Goal: Navigation & Orientation: Understand site structure

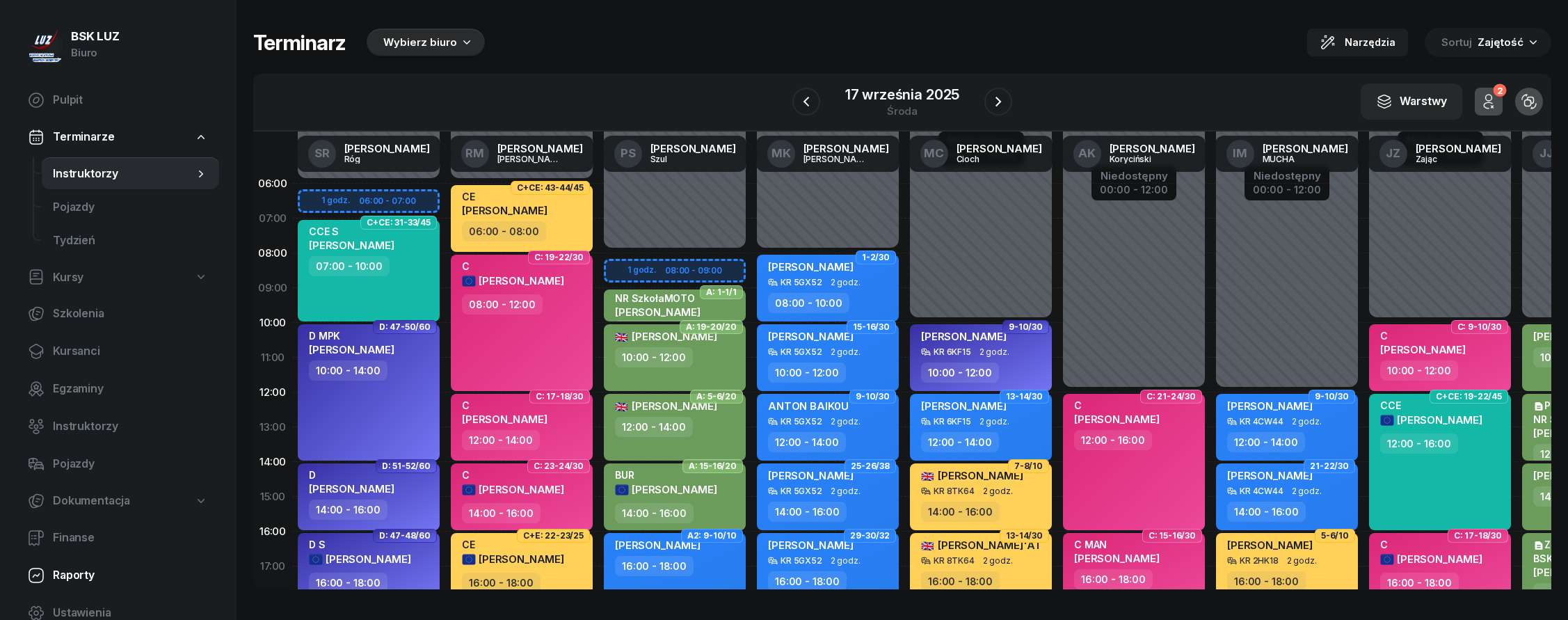
click at [85, 578] on span "Raporty" at bounding box center [130, 575] width 155 height 18
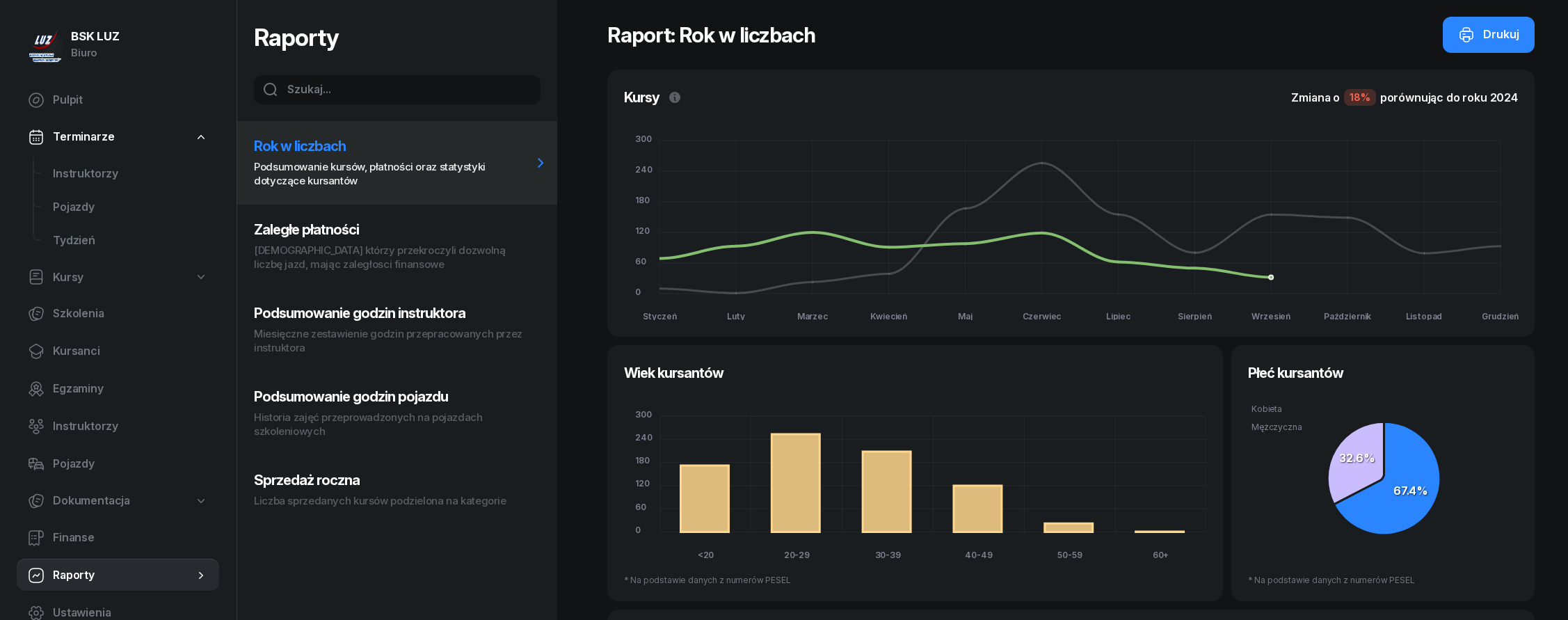
click at [338, 245] on p "[DEMOGRAPHIC_DATA] którzy przekroczyli dozwolną liczbę jazd, mając zaległosci f…" at bounding box center [393, 257] width 279 height 28
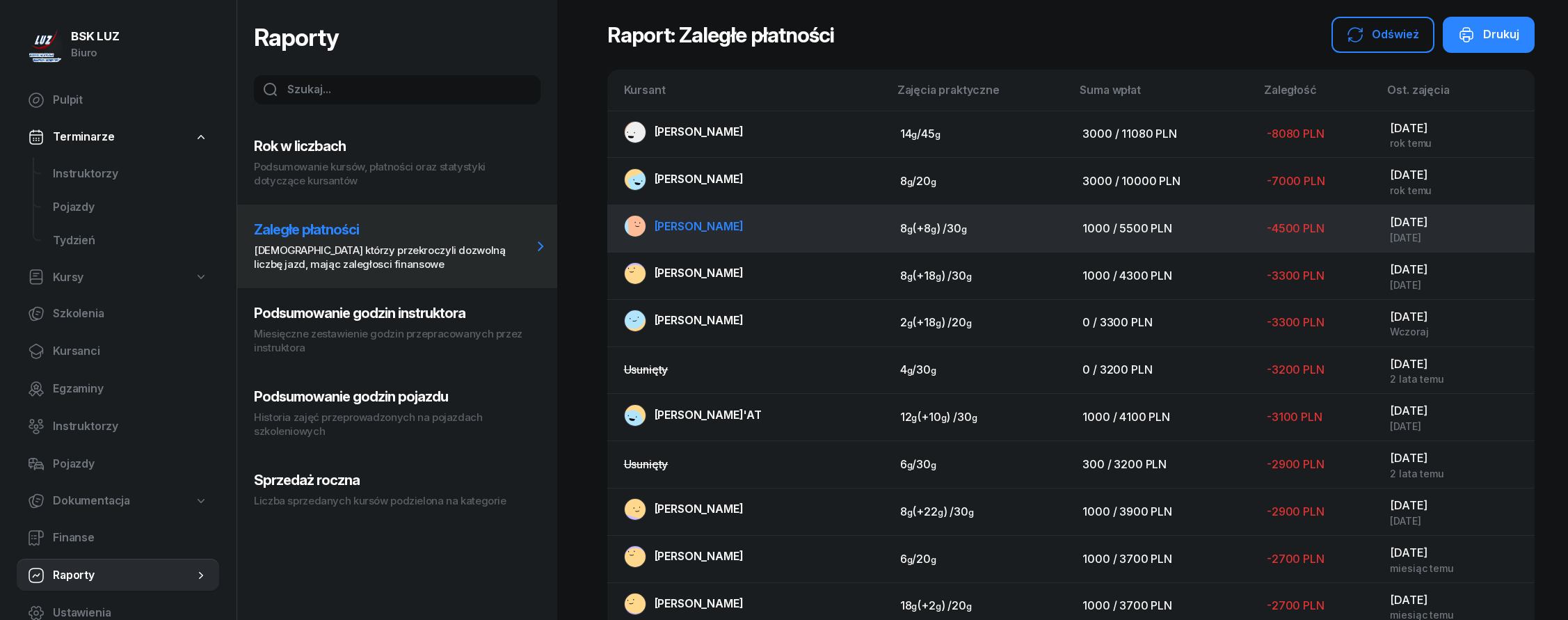
click at [743, 225] on span "[PERSON_NAME]" at bounding box center [698, 226] width 89 height 14
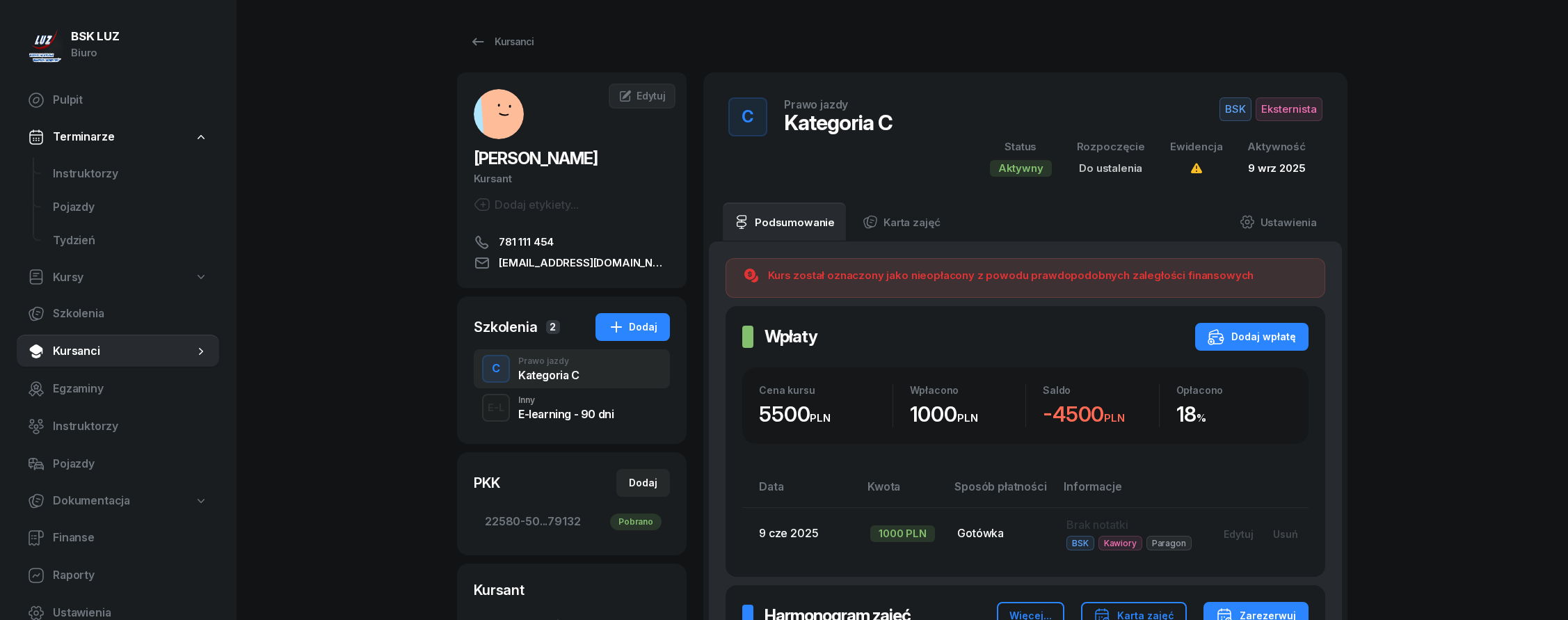
click at [621, 409] on div "E-L Inny E-learning - 90 dni" at bounding box center [572, 408] width 196 height 39
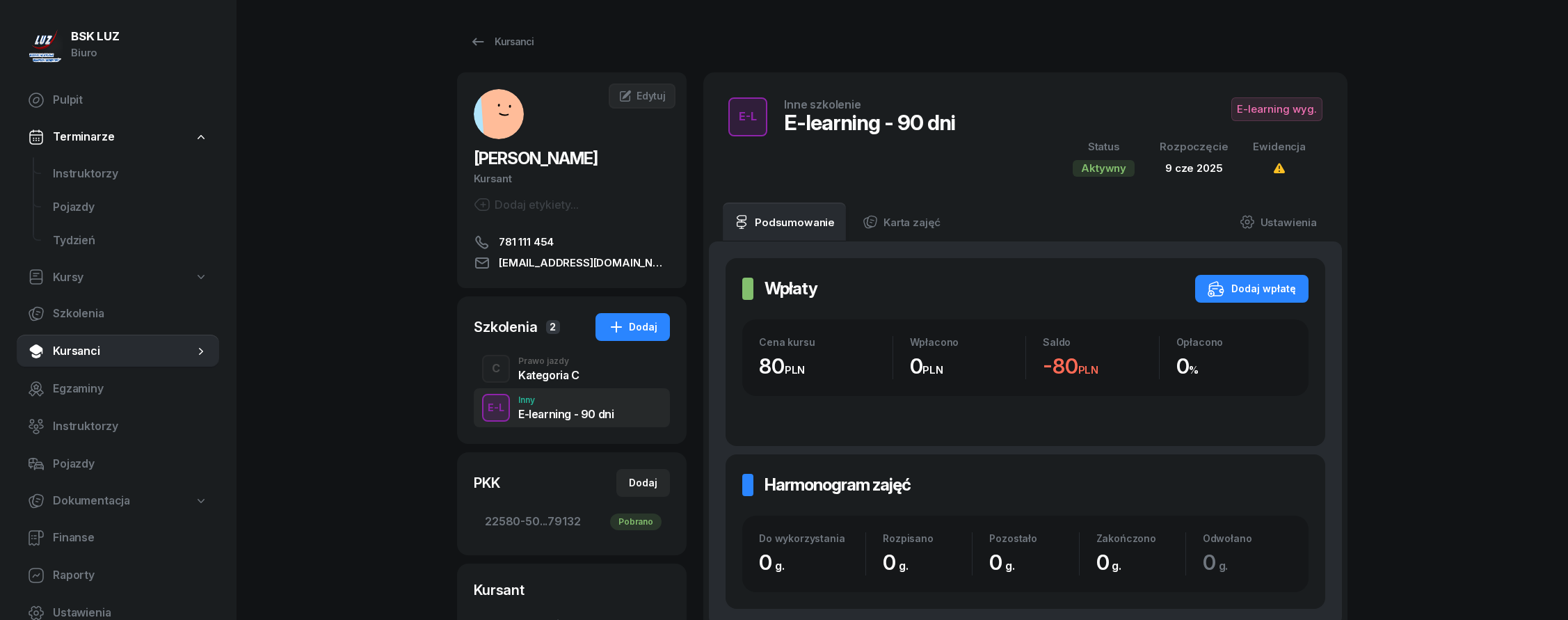
click at [619, 390] on div "E-L Inny E-learning - 90 dni" at bounding box center [572, 408] width 196 height 39
click at [617, 373] on div "C Prawo jazdy Kategoria C" at bounding box center [572, 369] width 196 height 39
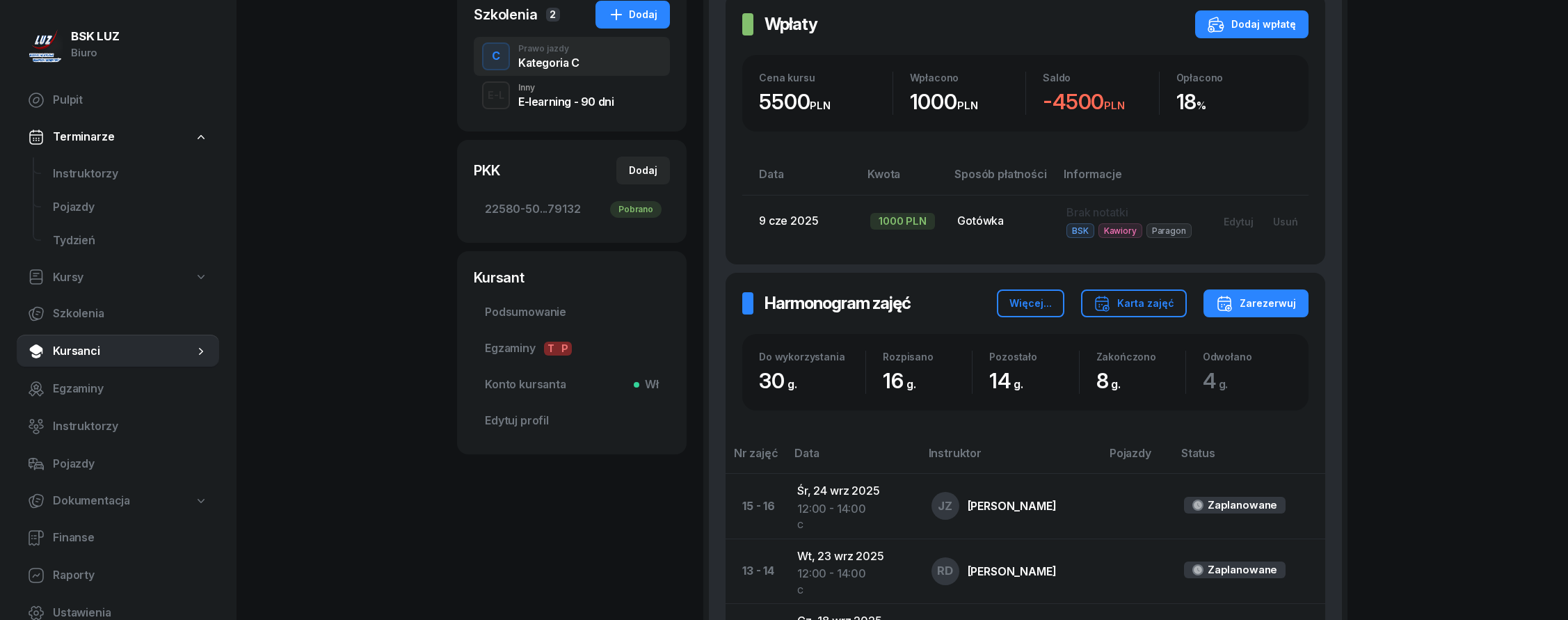
scroll to position [53, 0]
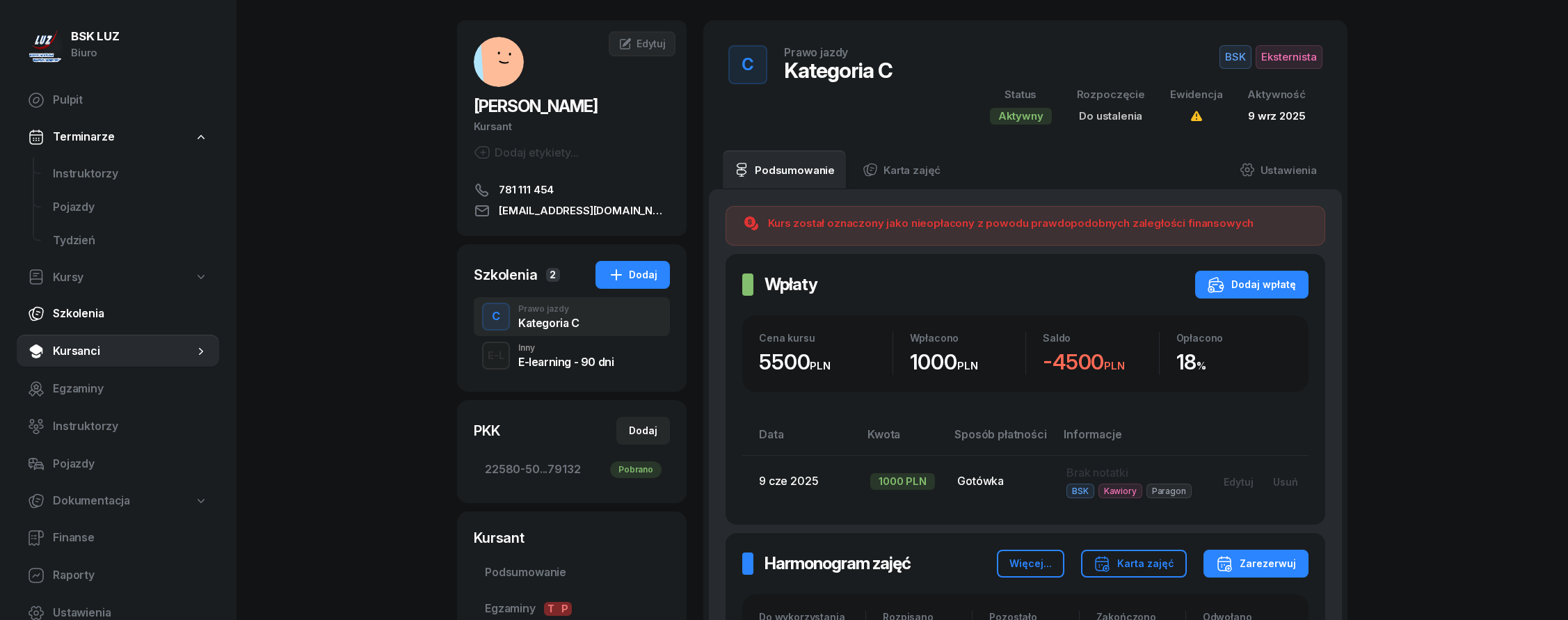
click at [119, 299] on link "Szkolenia" at bounding box center [118, 313] width 202 height 33
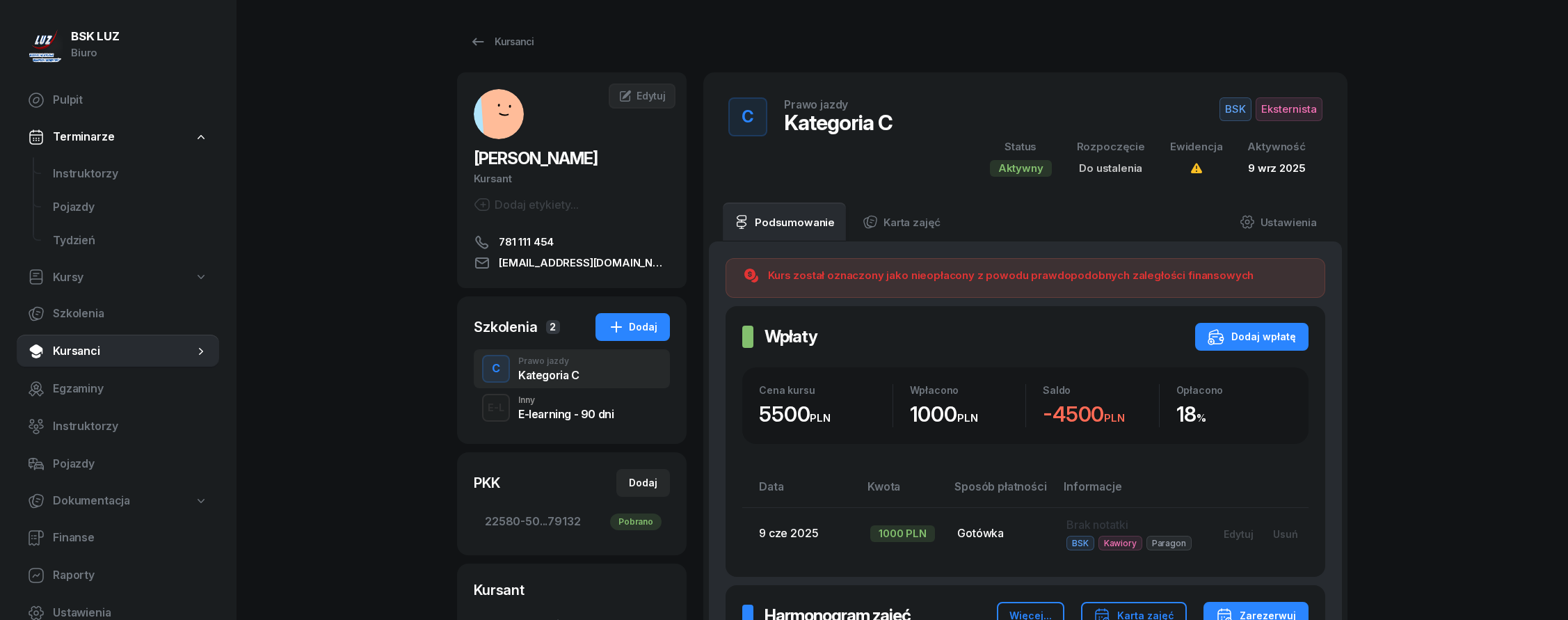
select select "createdAt-desc"
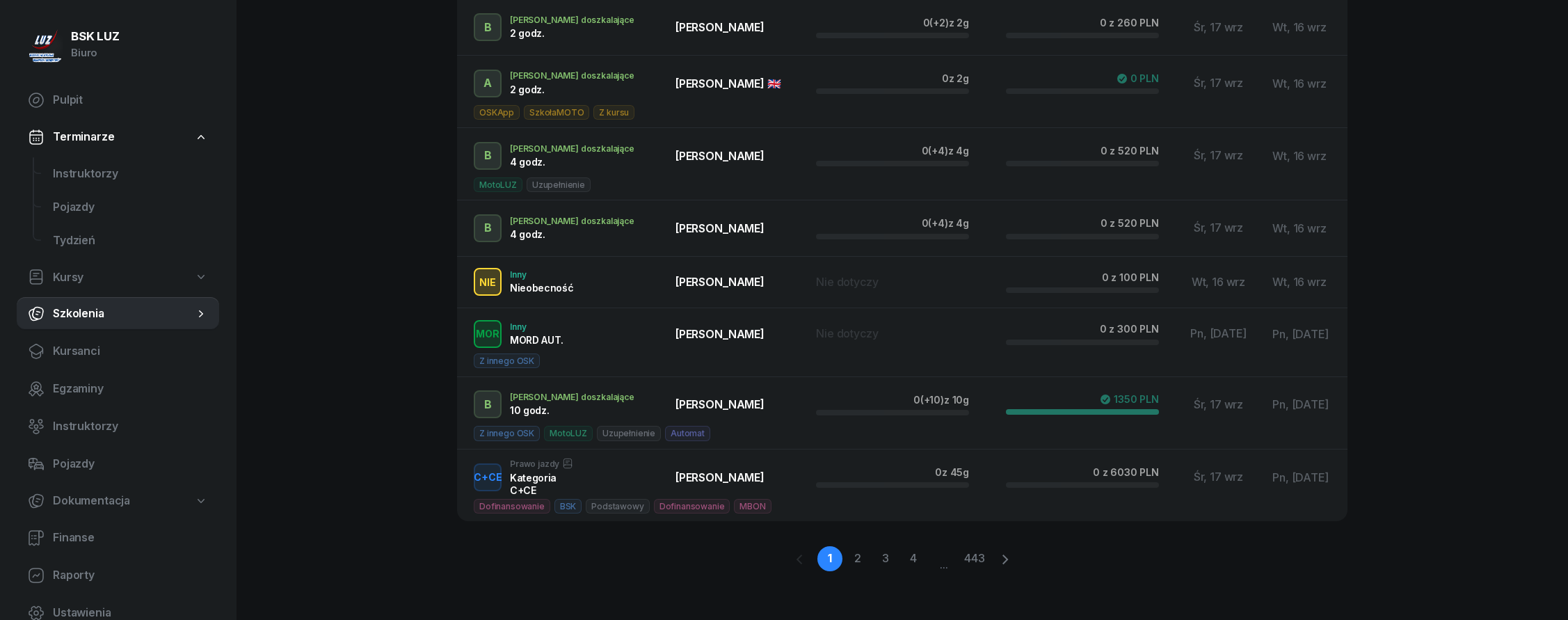
scroll to position [336, 0]
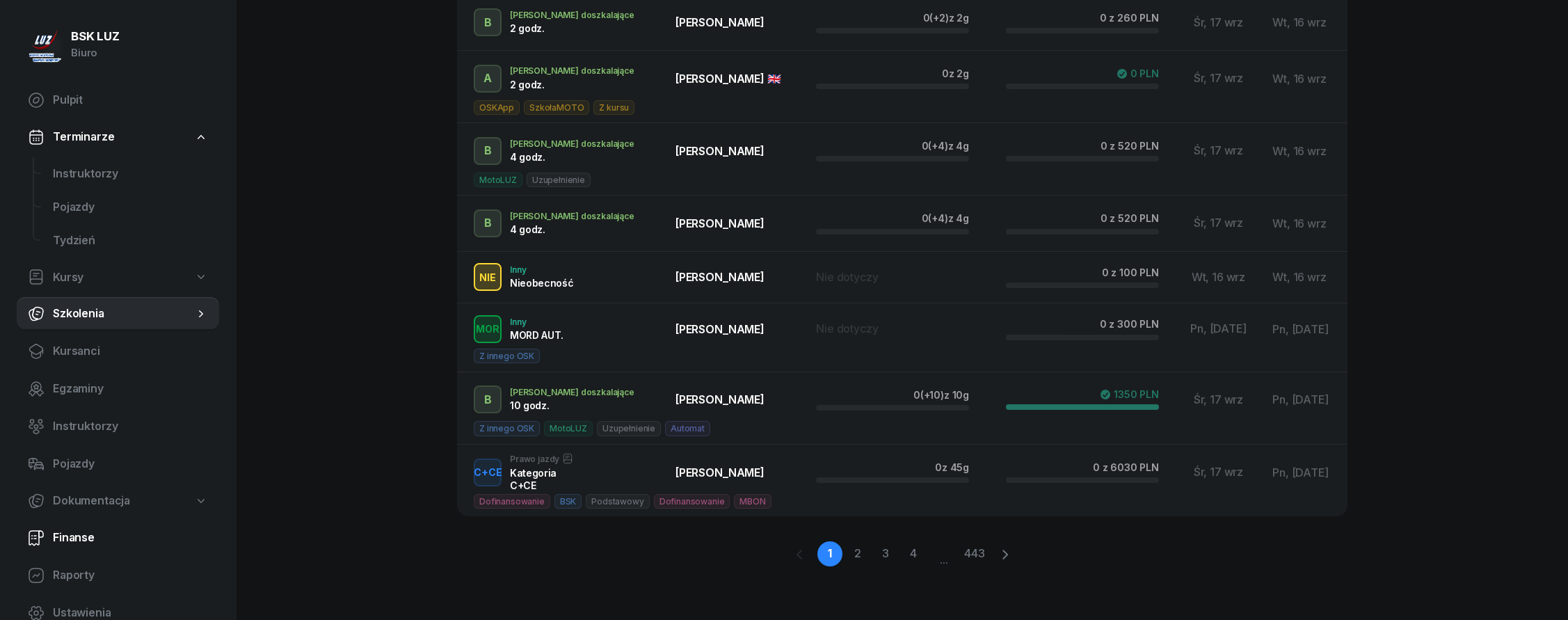
click at [86, 547] on link "Finanse" at bounding box center [118, 537] width 202 height 33
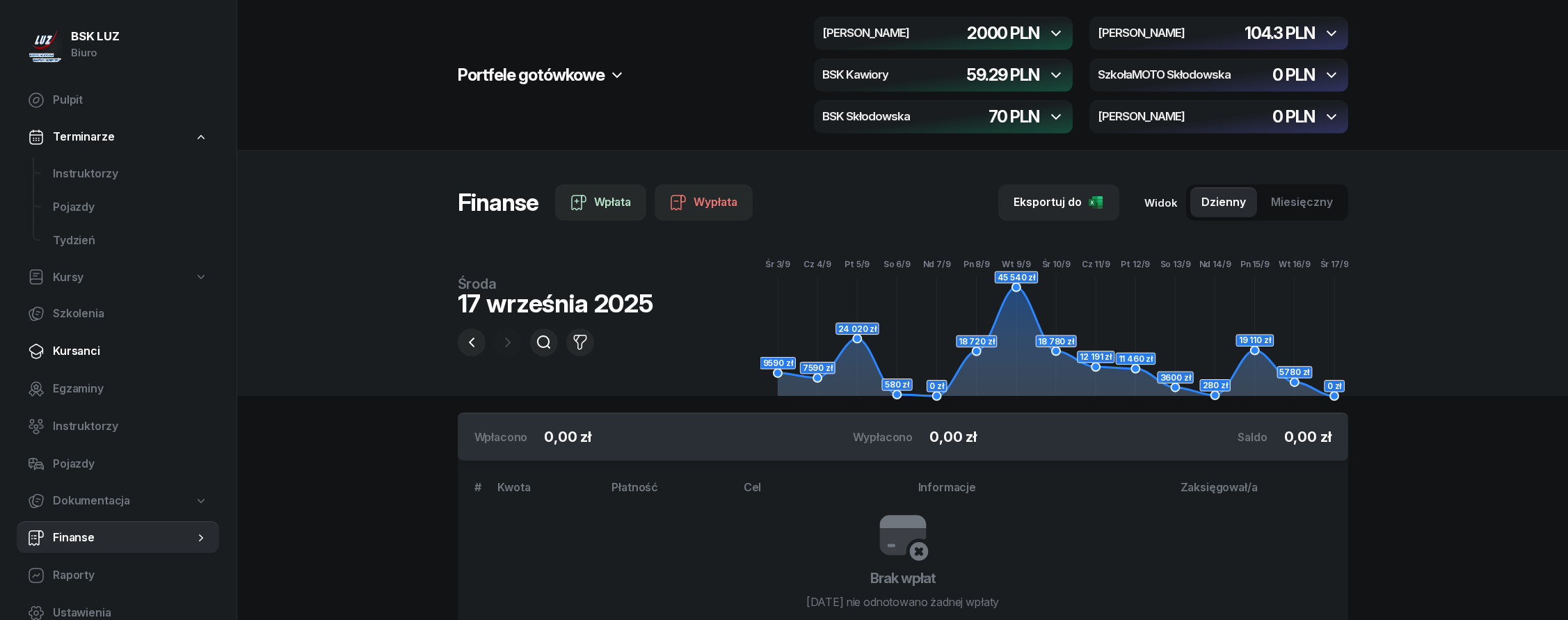
click at [100, 340] on link "Kursanci" at bounding box center [118, 351] width 202 height 33
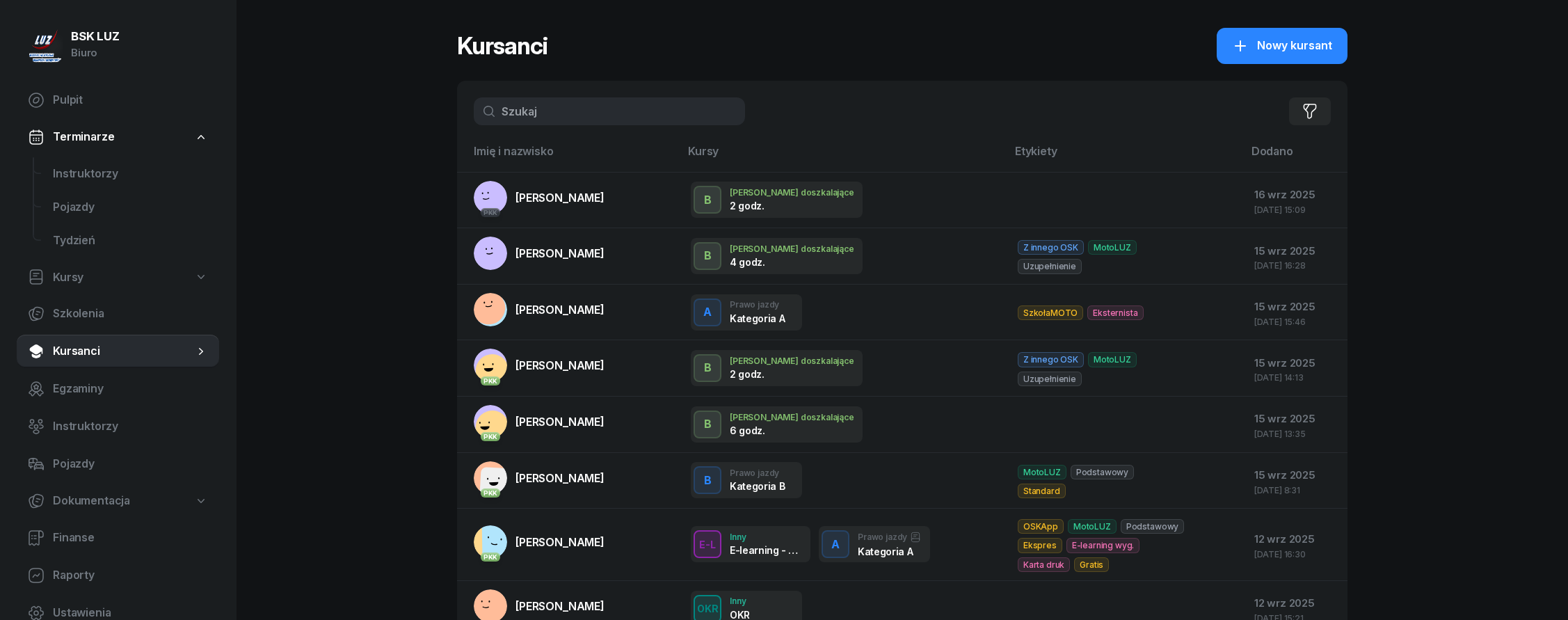
click at [118, 147] on link "Terminarze" at bounding box center [118, 137] width 202 height 32
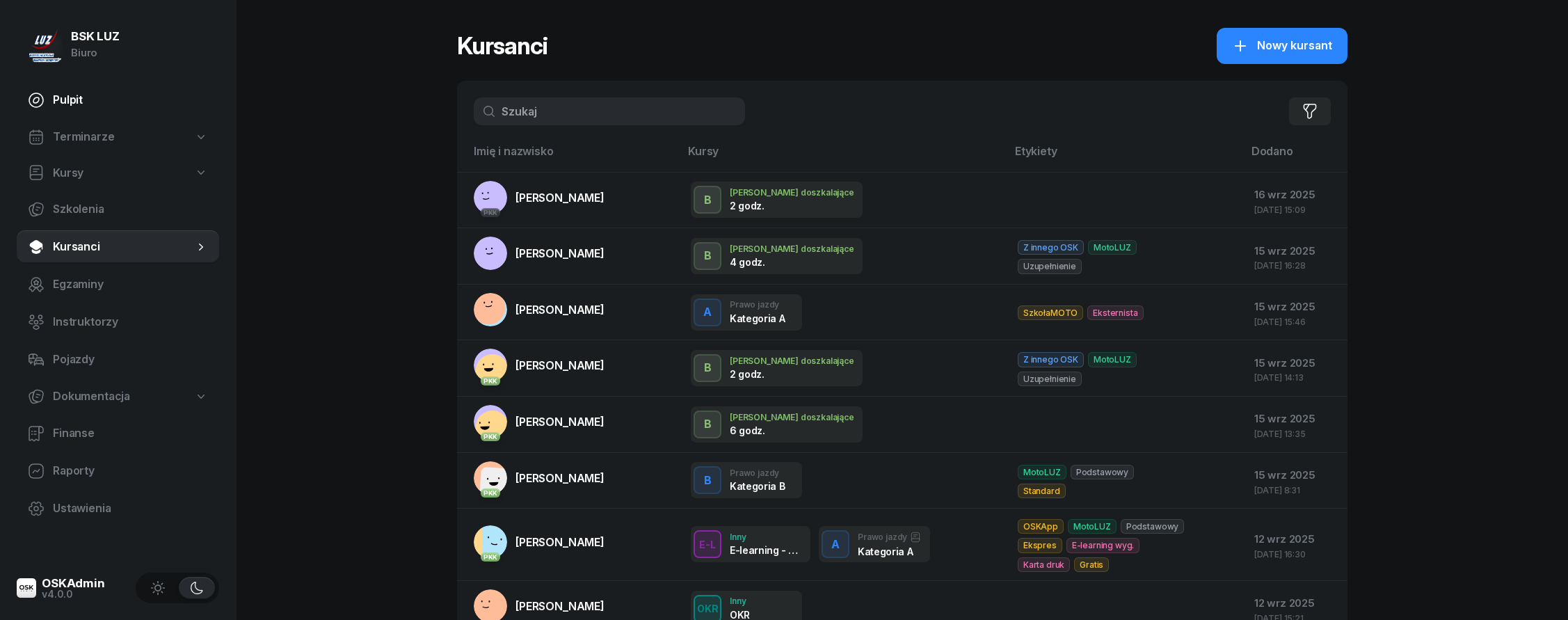
click at [77, 100] on span "Pulpit" at bounding box center [130, 100] width 155 height 18
